Goal: Find specific page/section: Find specific page/section

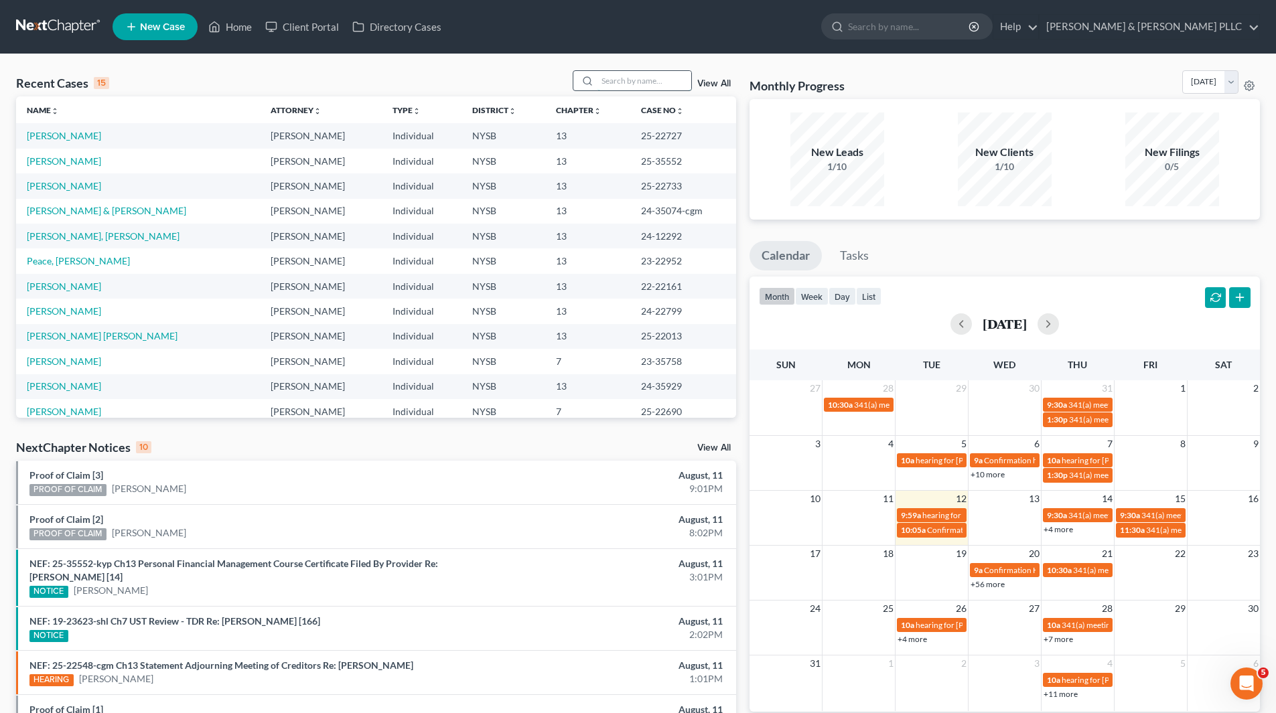
click at [666, 75] on input "search" at bounding box center [644, 80] width 94 height 19
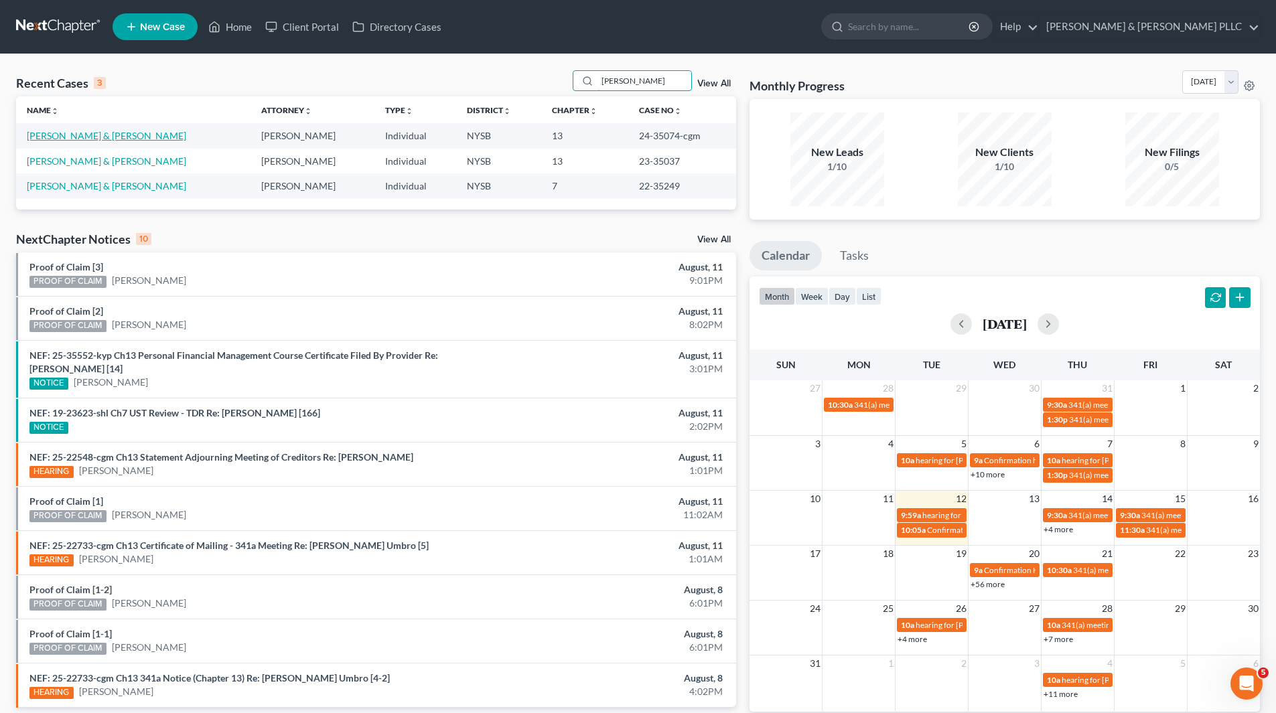
type input "[PERSON_NAME]"
click at [110, 133] on link "[PERSON_NAME] & [PERSON_NAME]" at bounding box center [106, 135] width 159 height 11
select select "6"
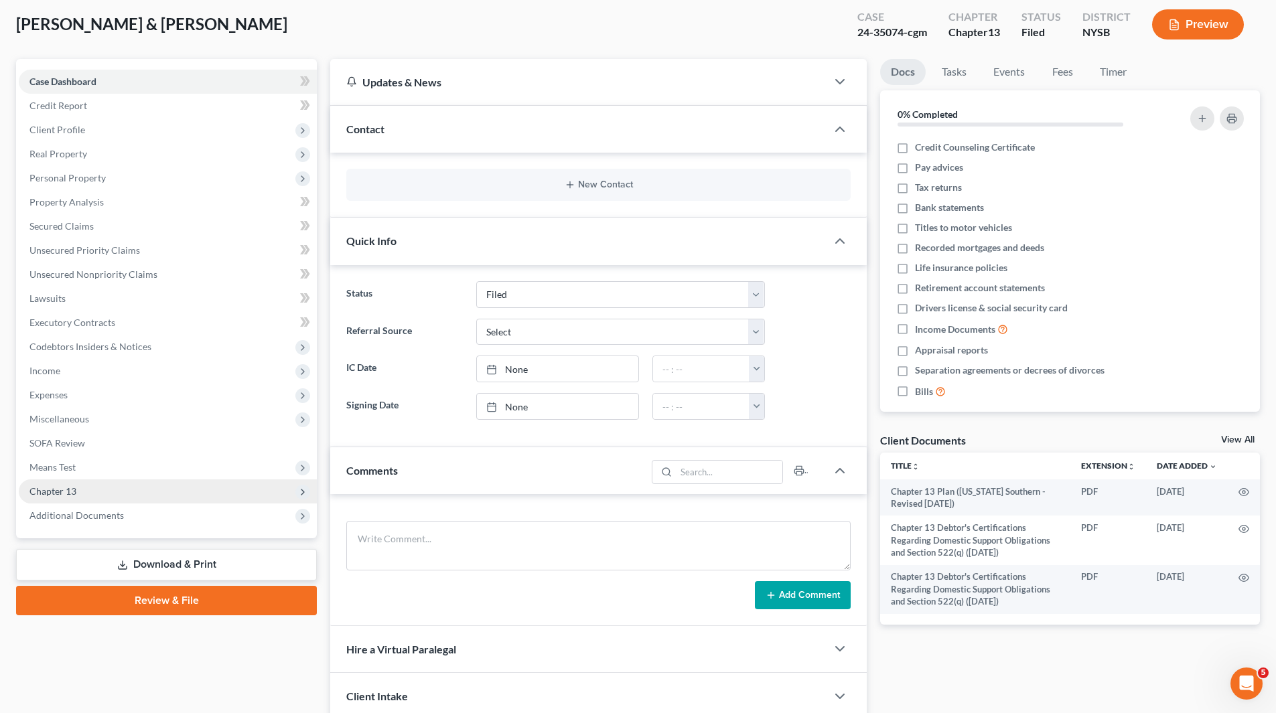
scroll to position [175, 0]
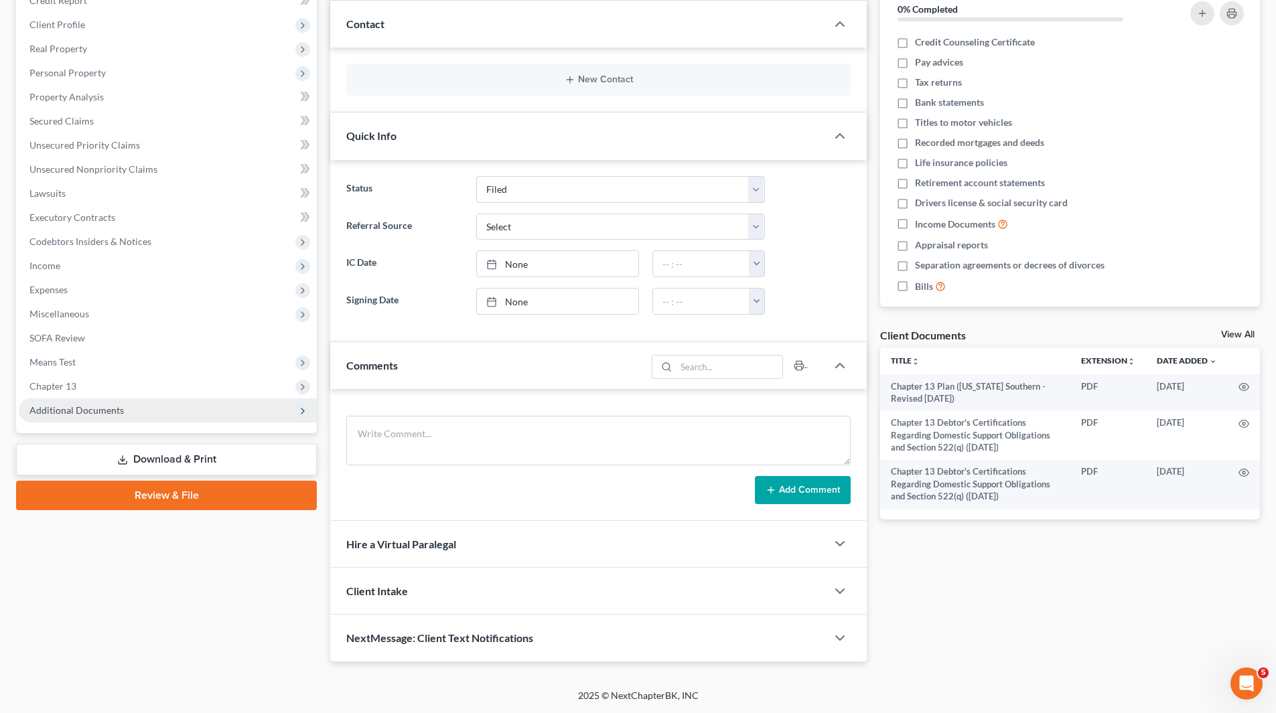
click at [94, 407] on span "Additional Documents" at bounding box center [76, 409] width 94 height 11
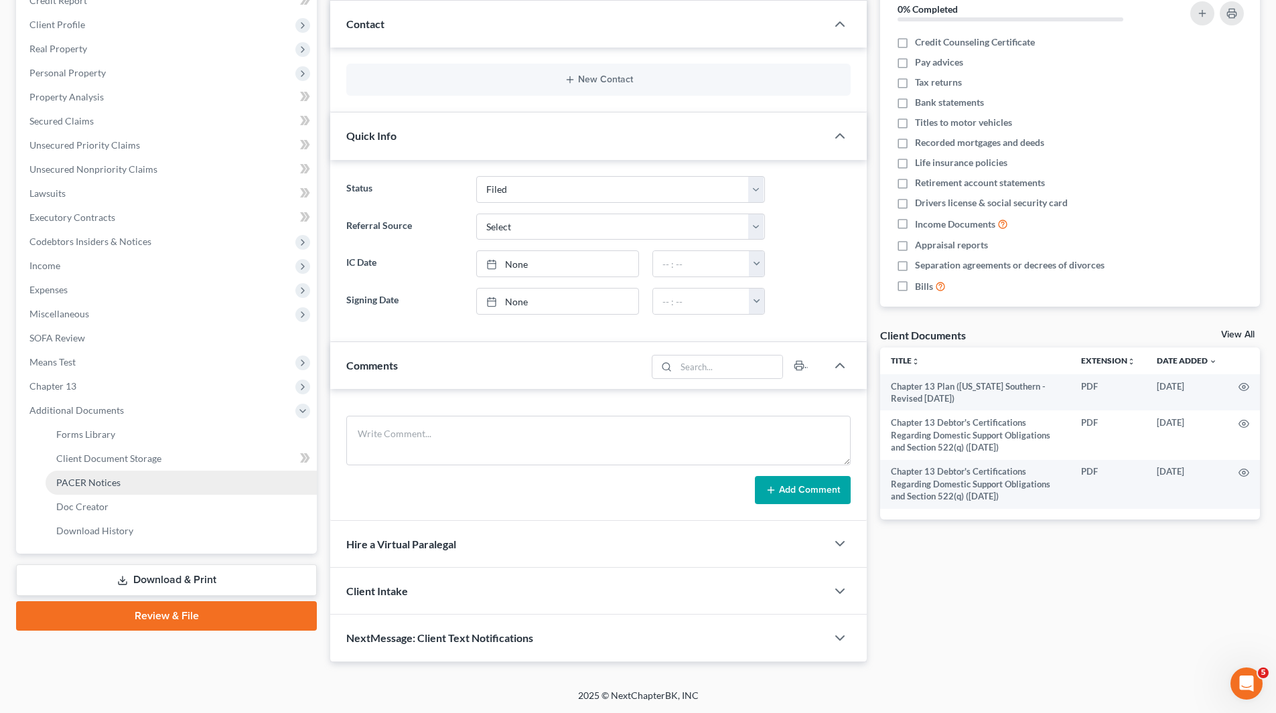
click at [115, 483] on span "PACER Notices" at bounding box center [88, 482] width 64 height 11
